Goal: Task Accomplishment & Management: Manage account settings

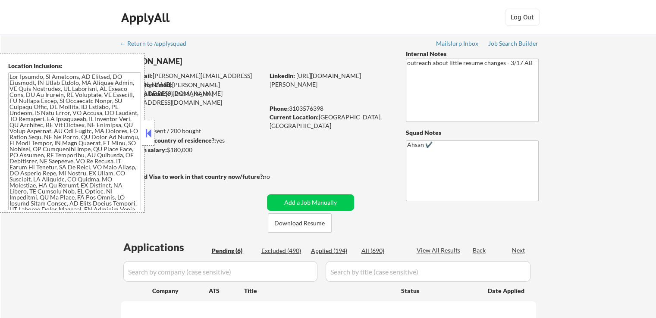
select select ""pending""
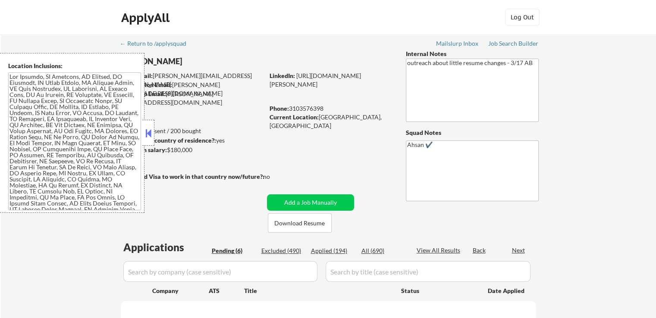
select select ""pending""
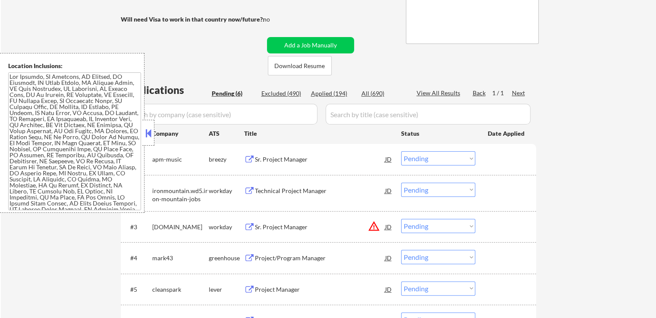
scroll to position [173, 0]
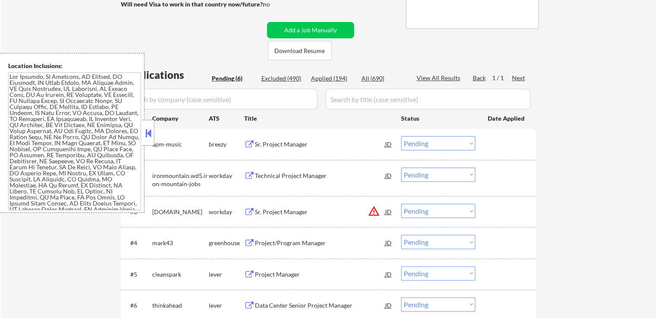
click at [276, 145] on div "Sr. Project Manager" at bounding box center [320, 144] width 130 height 9
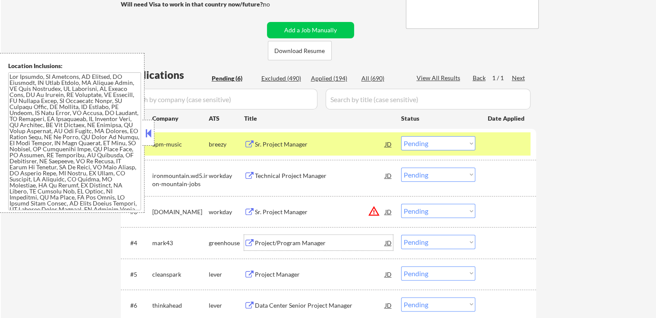
click at [260, 246] on div "Project/Program Manager" at bounding box center [320, 243] width 130 height 9
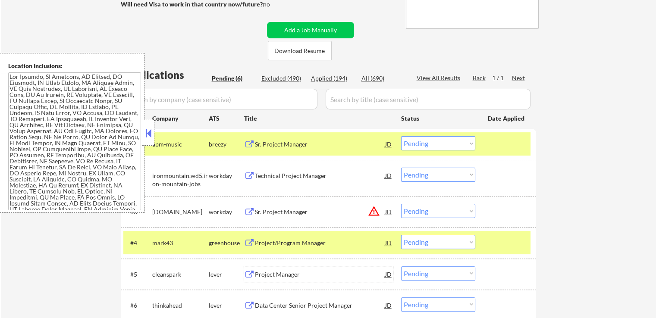
click at [263, 276] on div "Project Manager" at bounding box center [320, 275] width 130 height 9
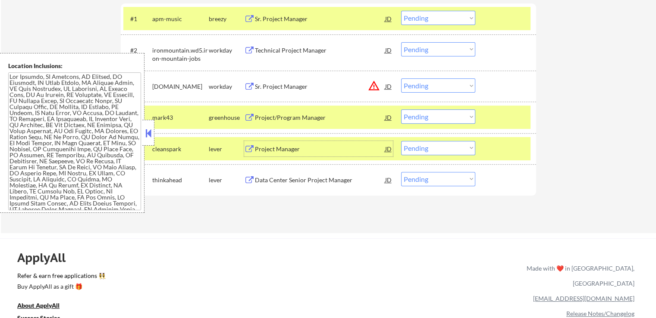
scroll to position [302, 0]
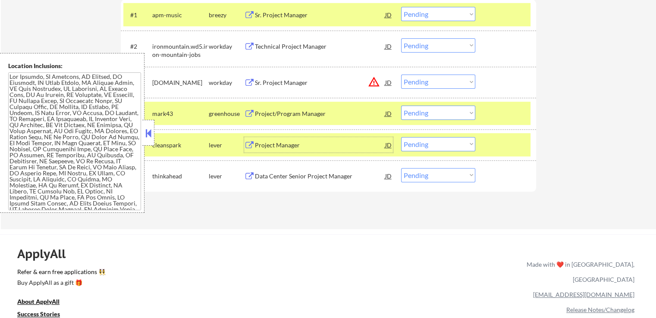
click at [272, 177] on div "Data Center Senior Project Manager" at bounding box center [320, 176] width 130 height 9
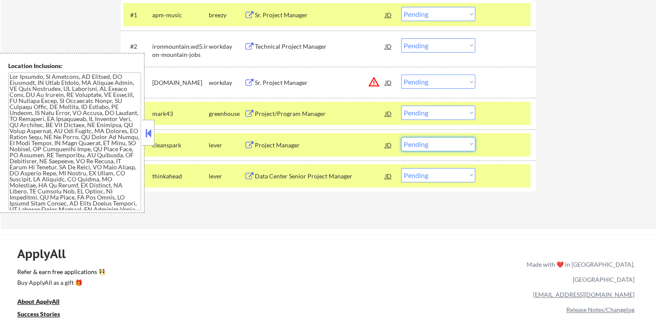
click at [431, 142] on select "Choose an option... Pending Applied Excluded (Questions) Excluded (Expired) Exc…" at bounding box center [438, 144] width 74 height 14
click at [401, 137] on select "Choose an option... Pending Applied Excluded (Questions) Excluded (Expired) Exc…" at bounding box center [438, 144] width 74 height 14
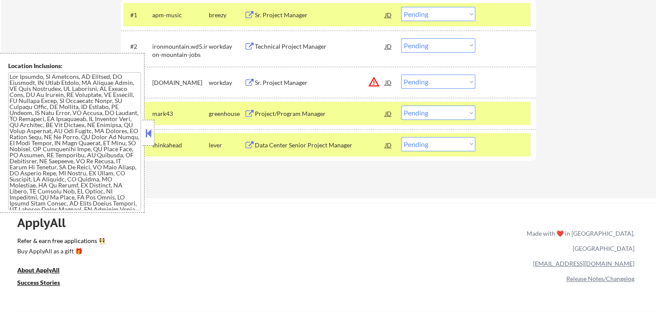
click at [447, 145] on select "Choose an option... Pending Applied Excluded (Questions) Excluded (Expired) Exc…" at bounding box center [438, 144] width 74 height 14
select select ""excluded__salary_""
click at [401, 137] on select "Choose an option... Pending Applied Excluded (Questions) Excluded (Expired) Exc…" at bounding box center [438, 144] width 74 height 14
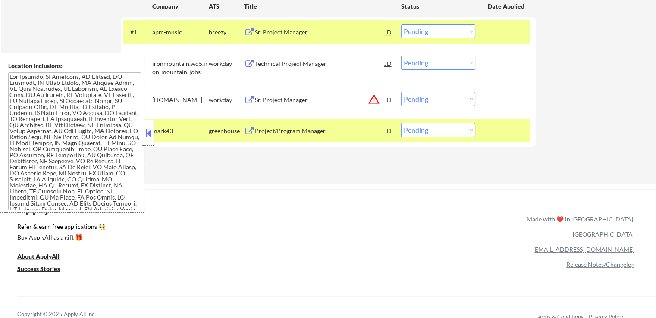
scroll to position [259, 0]
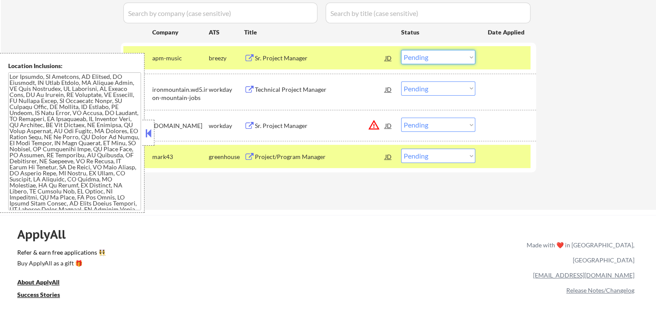
click at [427, 57] on select "Choose an option... Pending Applied Excluded (Questions) Excluded (Expired) Exc…" at bounding box center [438, 57] width 74 height 14
click at [401, 50] on select "Choose an option... Pending Applied Excluded (Questions) Excluded (Expired) Exc…" at bounding box center [438, 57] width 74 height 14
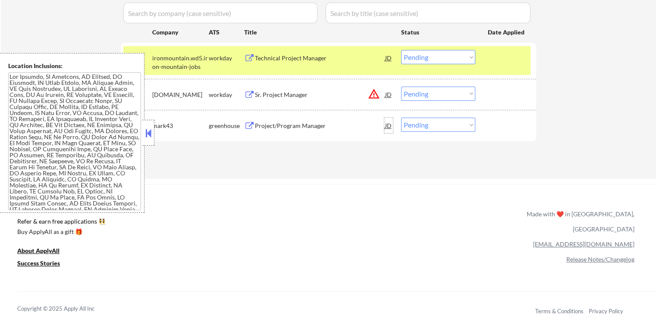
click at [387, 126] on div "JD" at bounding box center [388, 126] width 9 height 16
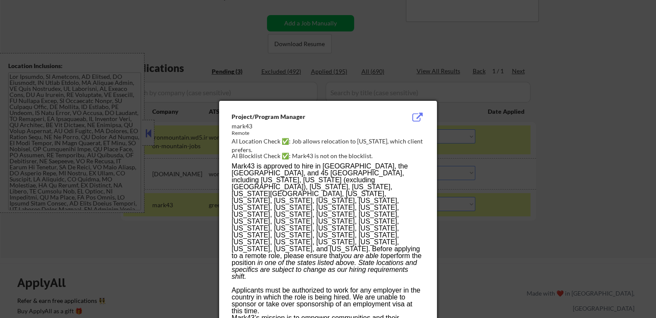
scroll to position [160, 0]
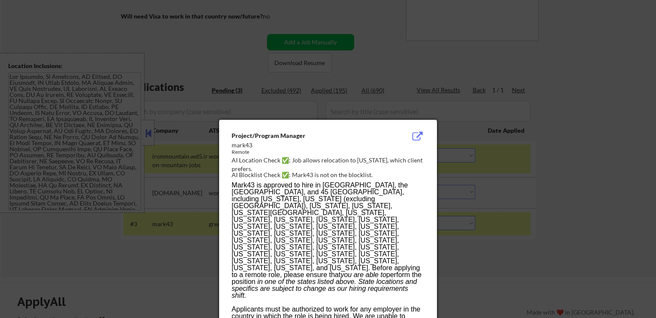
click at [549, 144] on div at bounding box center [328, 159] width 656 height 318
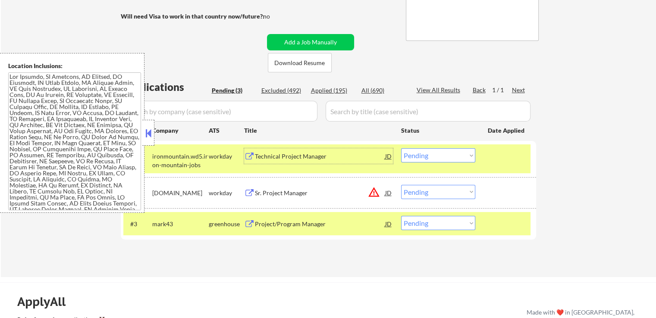
click at [285, 156] on div "Technical Project Manager" at bounding box center [320, 156] width 130 height 9
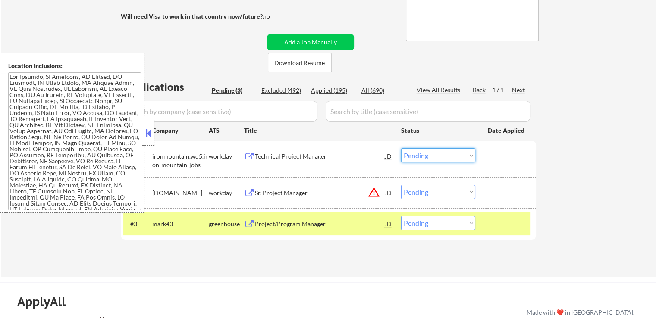
drag, startPoint x: 435, startPoint y: 154, endPoint x: 442, endPoint y: 161, distance: 10.1
click at [435, 154] on select "Choose an option... Pending Applied Excluded (Questions) Excluded (Expired) Exc…" at bounding box center [438, 155] width 74 height 14
click at [401, 148] on select "Choose an option... Pending Applied Excluded (Questions) Excluded (Expired) Exc…" at bounding box center [438, 155] width 74 height 14
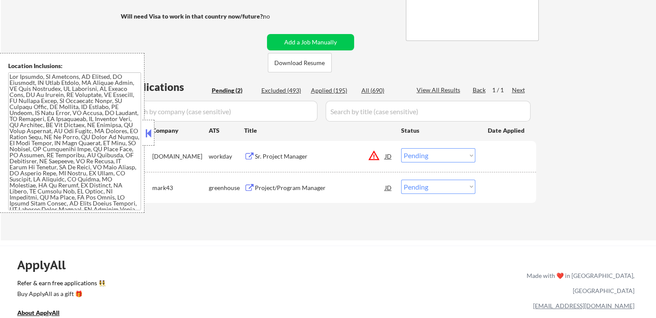
click at [388, 157] on div "JD" at bounding box center [388, 156] width 9 height 16
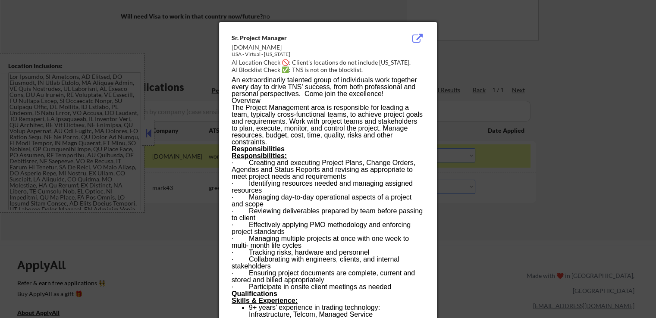
click at [488, 66] on div at bounding box center [328, 159] width 656 height 318
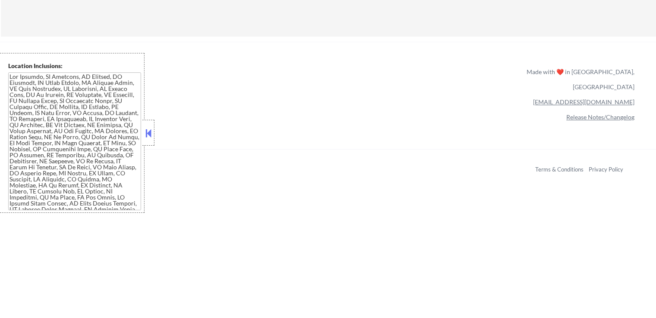
scroll to position [290, 0]
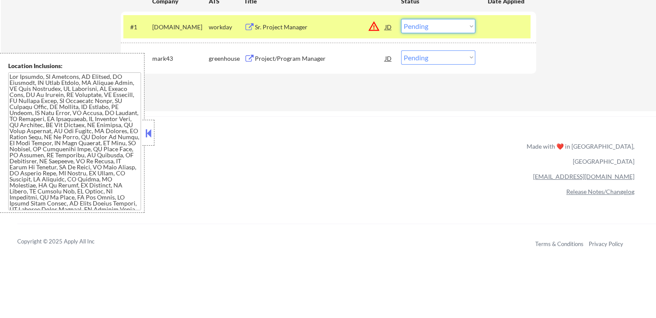
click at [457, 29] on select "Choose an option... Pending Applied Excluded (Questions) Excluded (Expired) Exc…" at bounding box center [438, 26] width 74 height 14
click at [401, 19] on select "Choose an option... Pending Applied Excluded (Questions) Excluded (Expired) Exc…" at bounding box center [438, 26] width 74 height 14
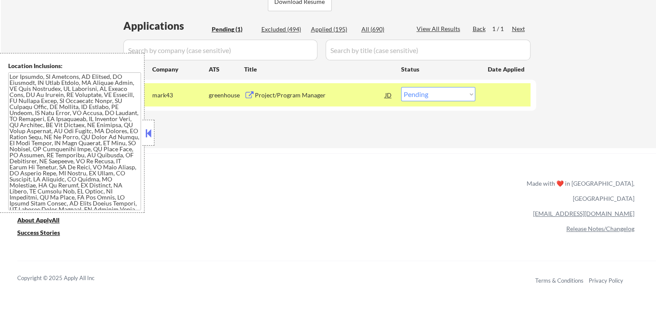
scroll to position [204, 0]
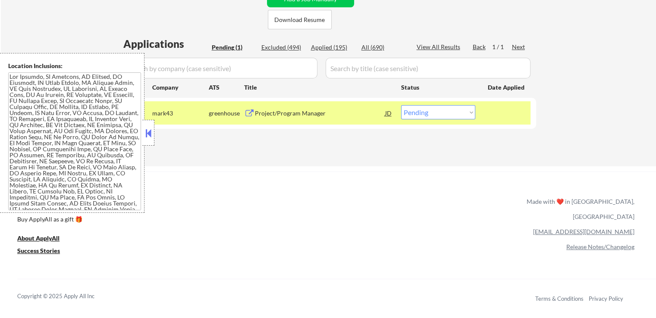
click at [430, 113] on select "Choose an option... Pending Applied Excluded (Questions) Excluded (Expired) Exc…" at bounding box center [438, 112] width 74 height 14
click at [401, 105] on select "Choose an option... Pending Applied Excluded (Questions) Excluded (Expired) Exc…" at bounding box center [438, 112] width 74 height 14
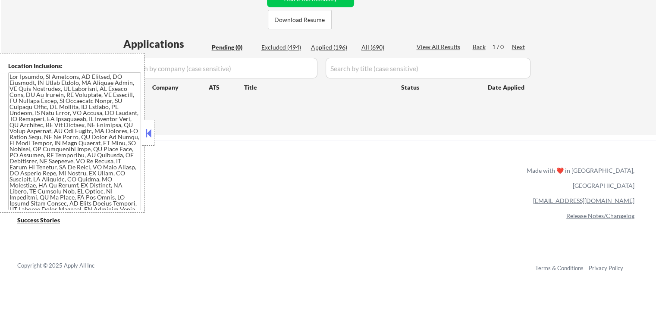
select select ""pending""
